Goal: Transaction & Acquisition: Purchase product/service

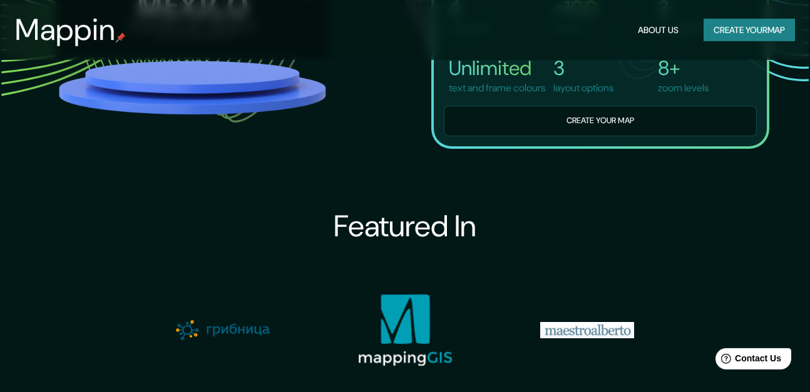
scroll to position [1010, 0]
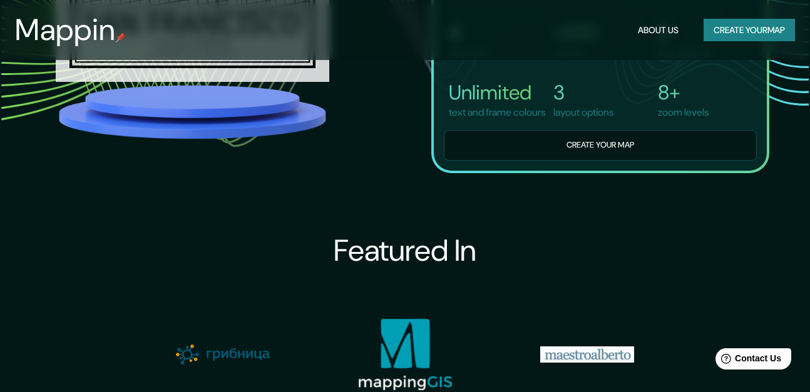
click at [718, 24] on button "Create your map" at bounding box center [748, 30] width 91 height 23
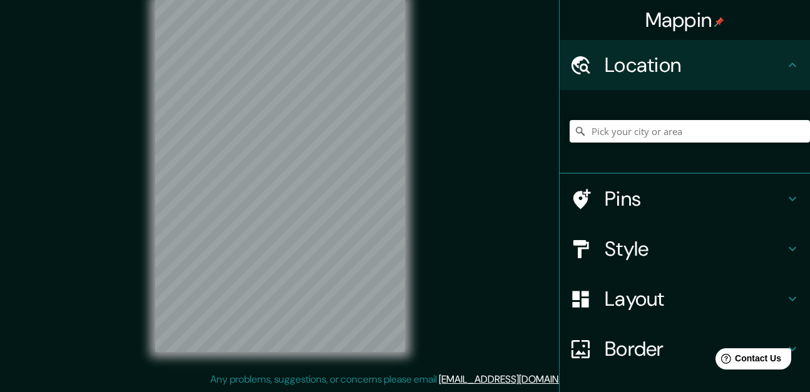
scroll to position [21, 0]
click at [668, 135] on input "Pick your city or area" at bounding box center [689, 131] width 240 height 23
type input "[GEOGRAPHIC_DATA], [GEOGRAPHIC_DATA], [GEOGRAPHIC_DATA]"
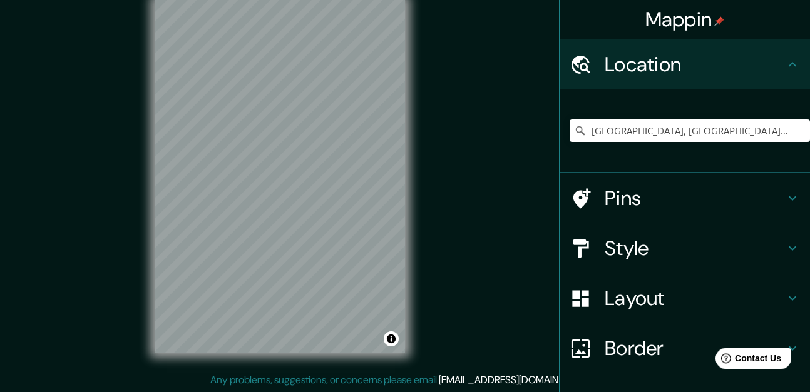
scroll to position [0, 0]
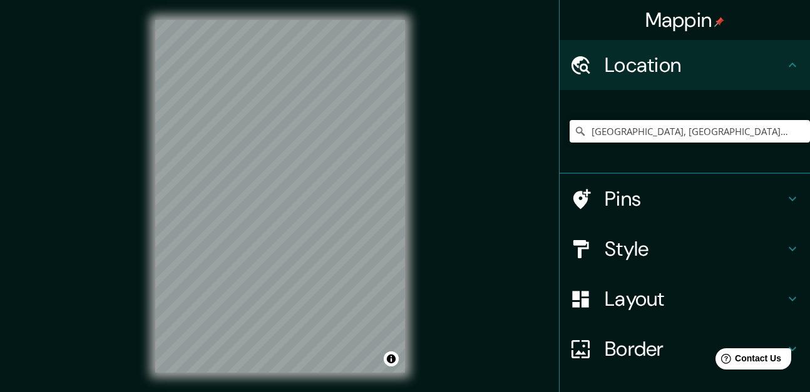
click at [654, 78] on div "Location" at bounding box center [684, 65] width 250 height 50
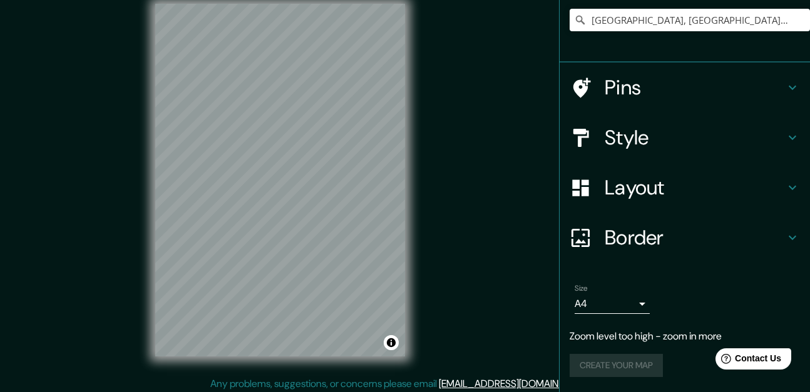
scroll to position [21, 0]
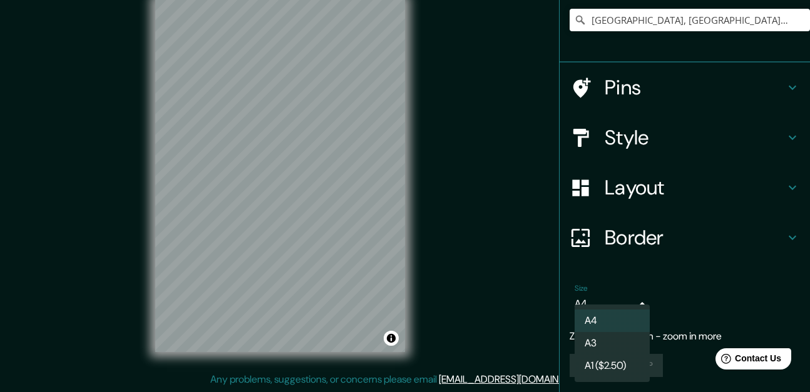
click at [638, 309] on body "Mappin Location [GEOGRAPHIC_DATA], [GEOGRAPHIC_DATA], [GEOGRAPHIC_DATA] [GEOGRA…" at bounding box center [405, 175] width 810 height 392
click at [646, 289] on div at bounding box center [405, 196] width 810 height 392
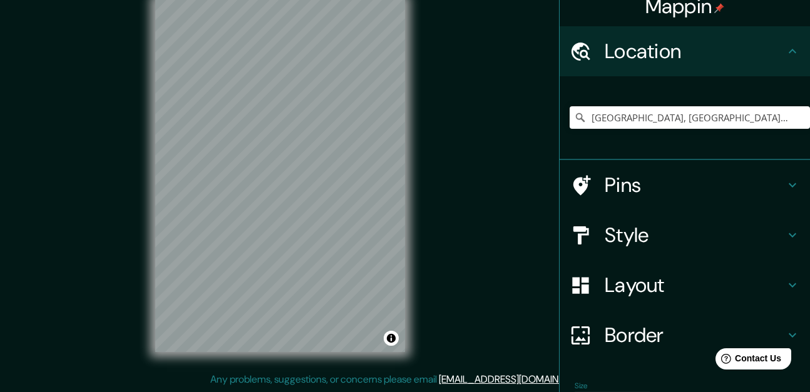
scroll to position [0, 0]
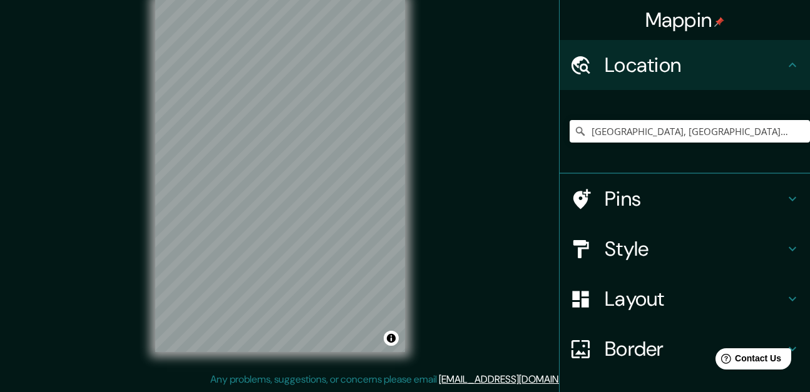
click at [679, 54] on h4 "Location" at bounding box center [694, 65] width 180 height 25
click at [681, 54] on h4 "Location" at bounding box center [694, 65] width 180 height 25
click at [688, 59] on h4 "Location" at bounding box center [694, 65] width 180 height 25
click at [695, 63] on h4 "Location" at bounding box center [694, 65] width 180 height 25
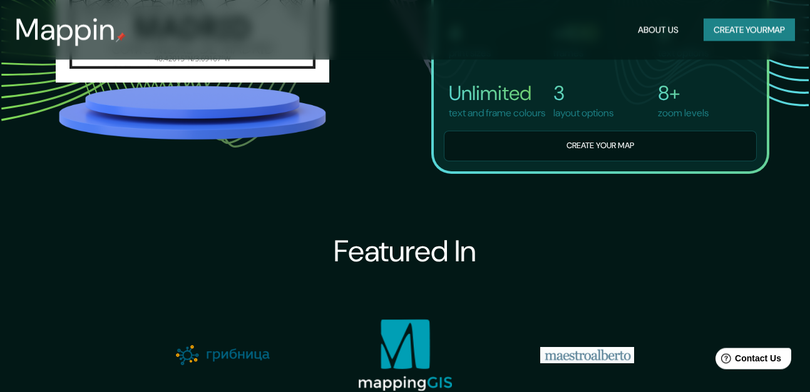
scroll to position [1010, 0]
